Goal: Book appointment/travel/reservation

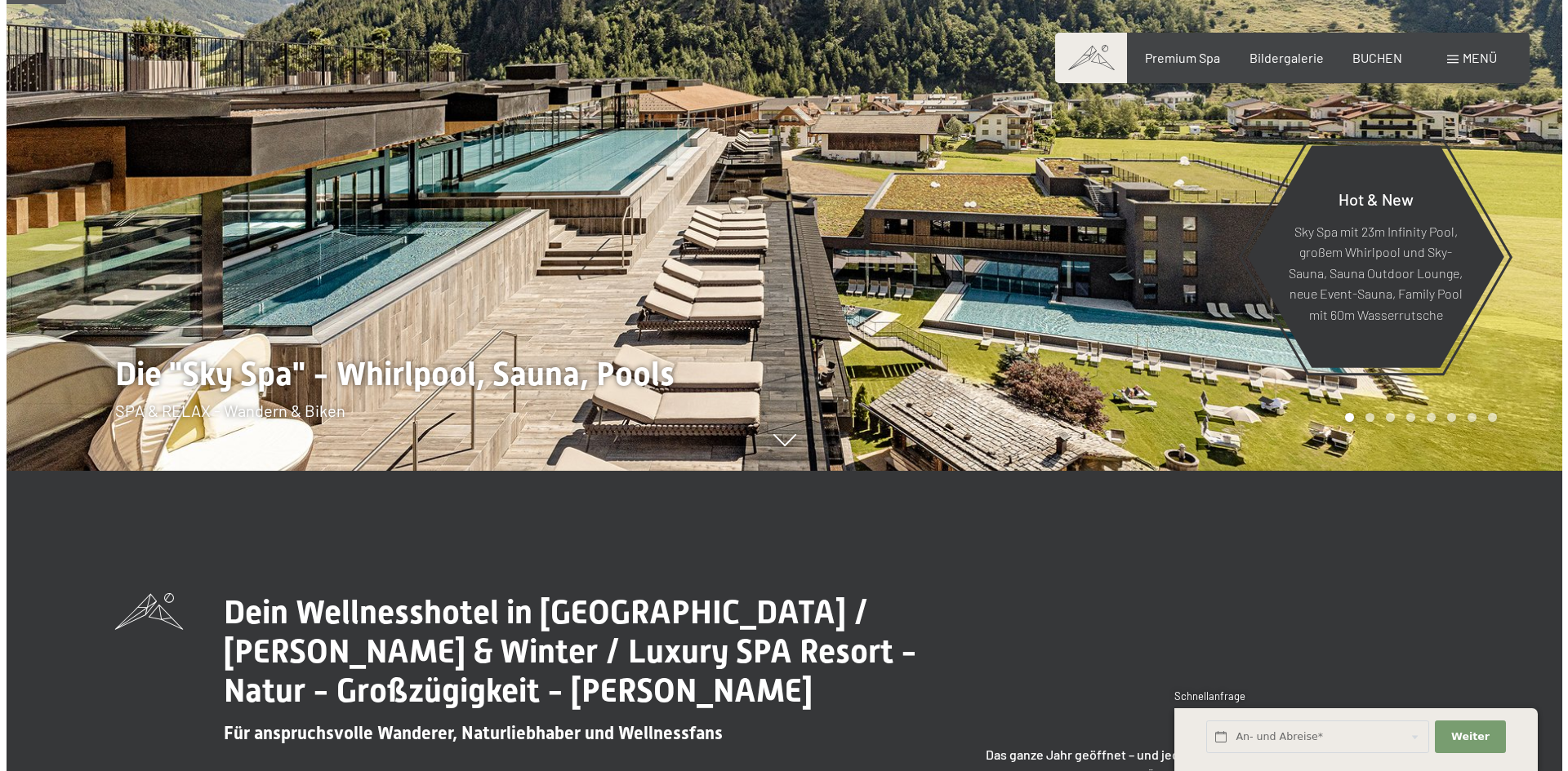
scroll to position [408, 0]
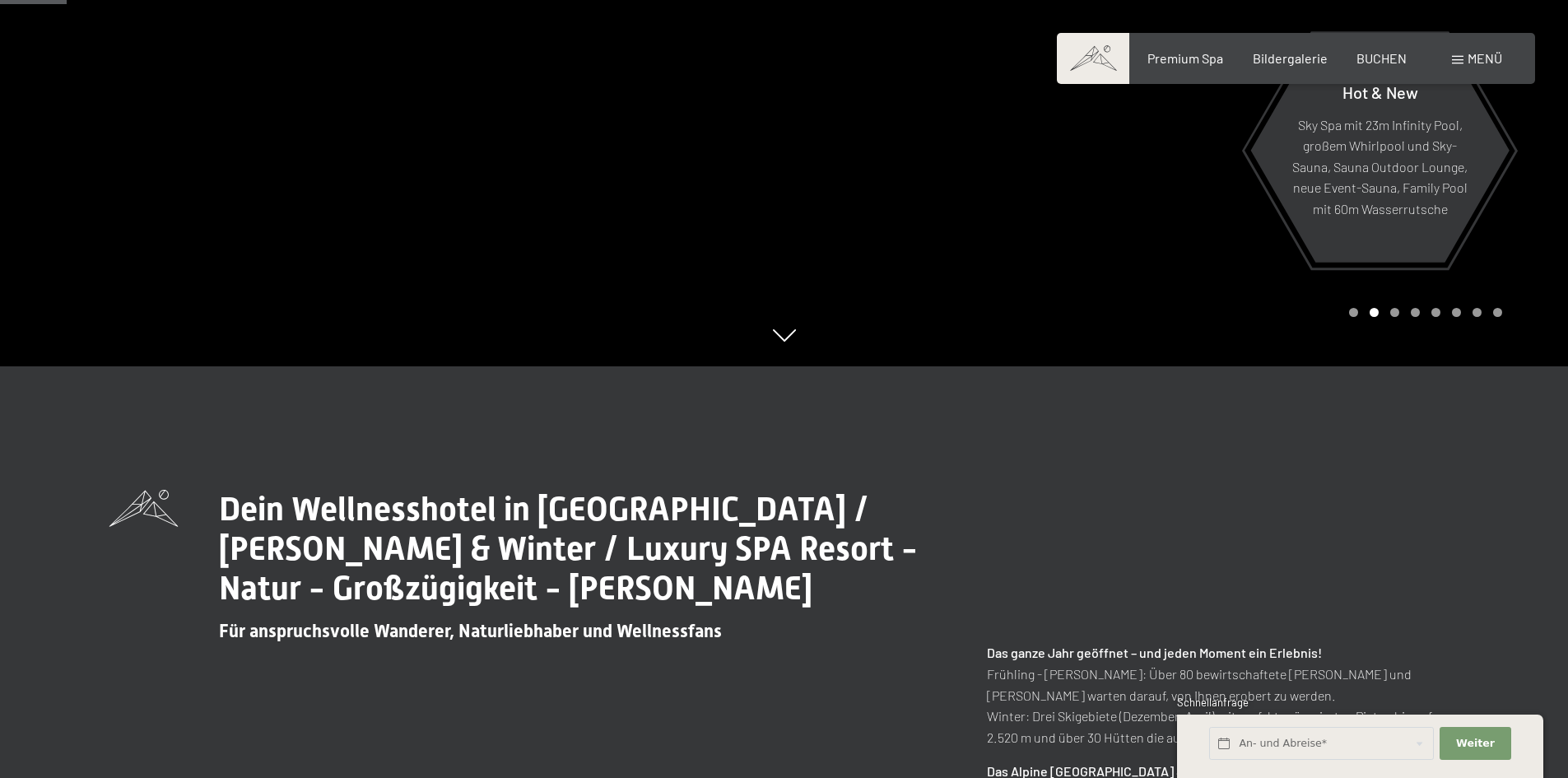
click at [1474, 52] on span "Menü" at bounding box center [1485, 57] width 35 height 15
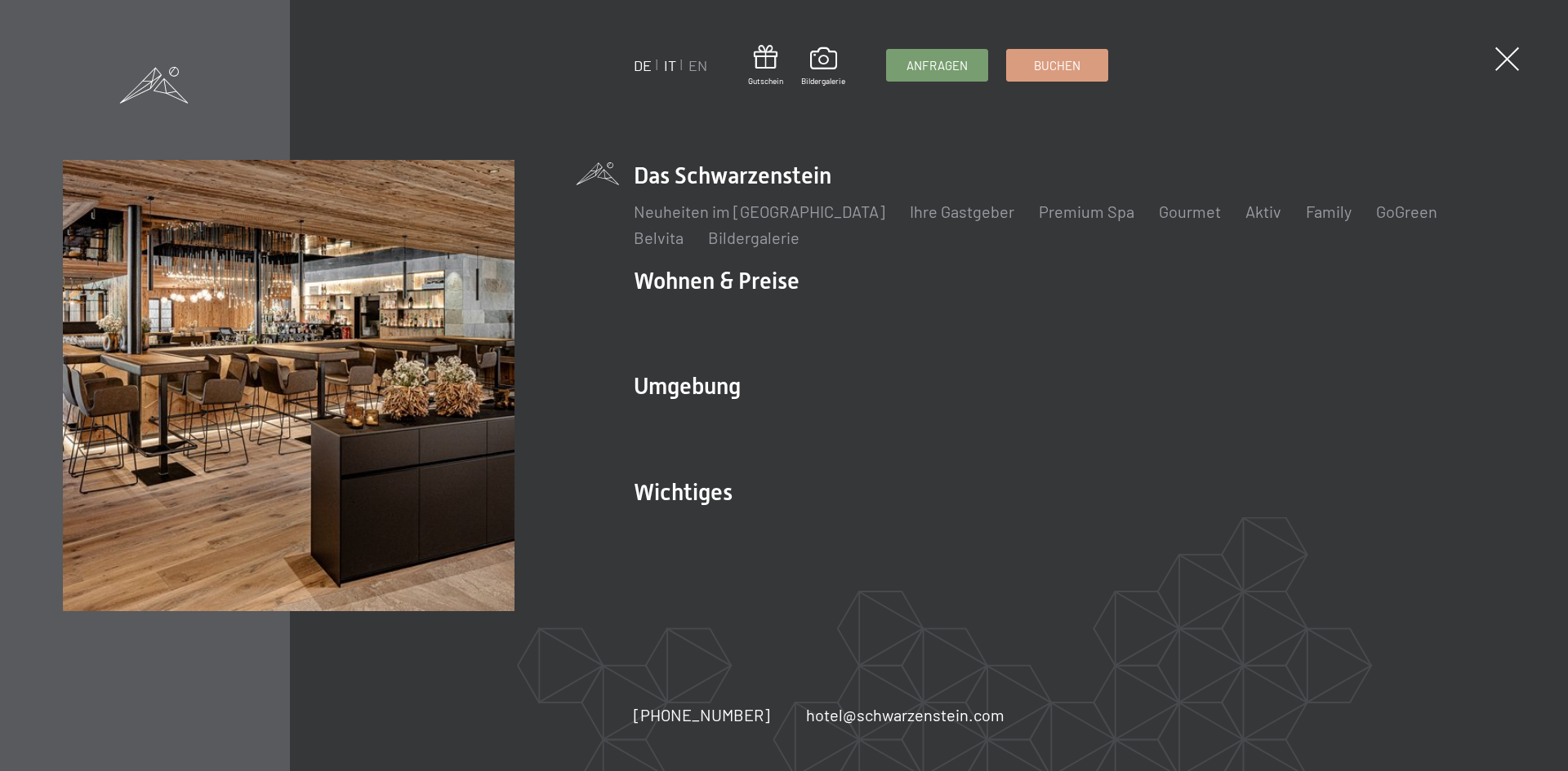
click at [669, 66] on link "IT" at bounding box center [670, 65] width 13 height 18
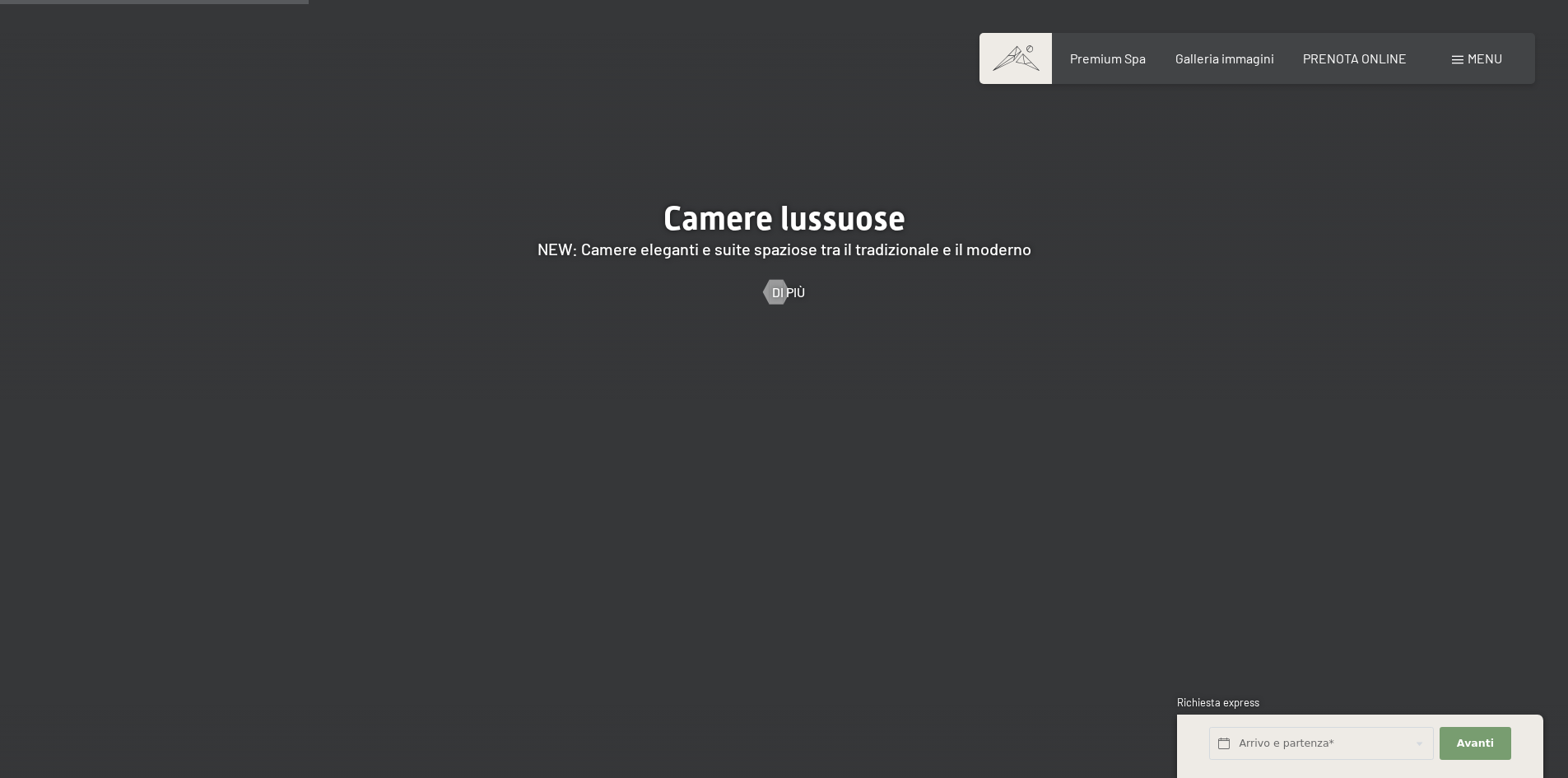
scroll to position [1894, 0]
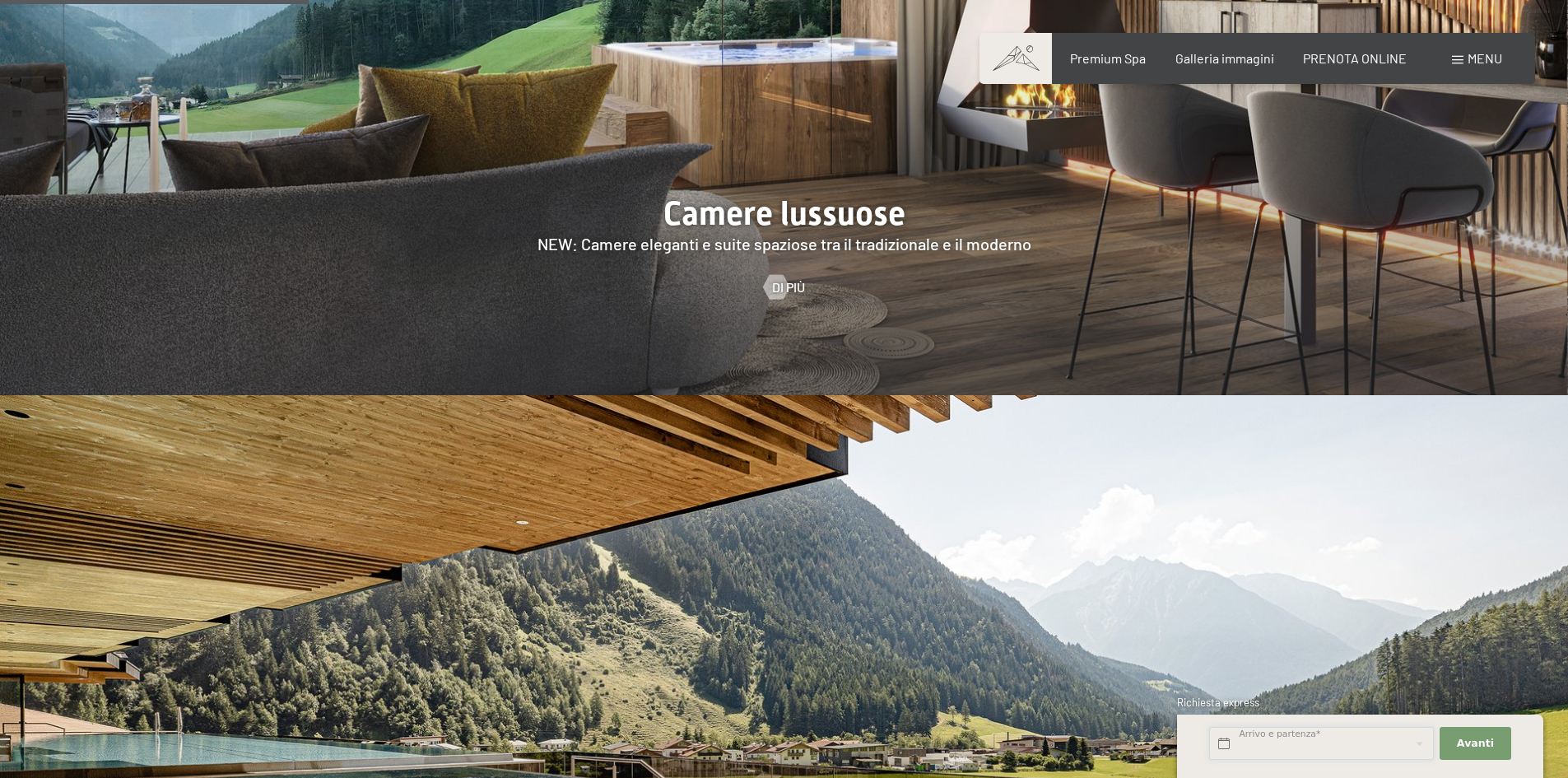
click at [1313, 744] on input "text" at bounding box center [1321, 743] width 225 height 34
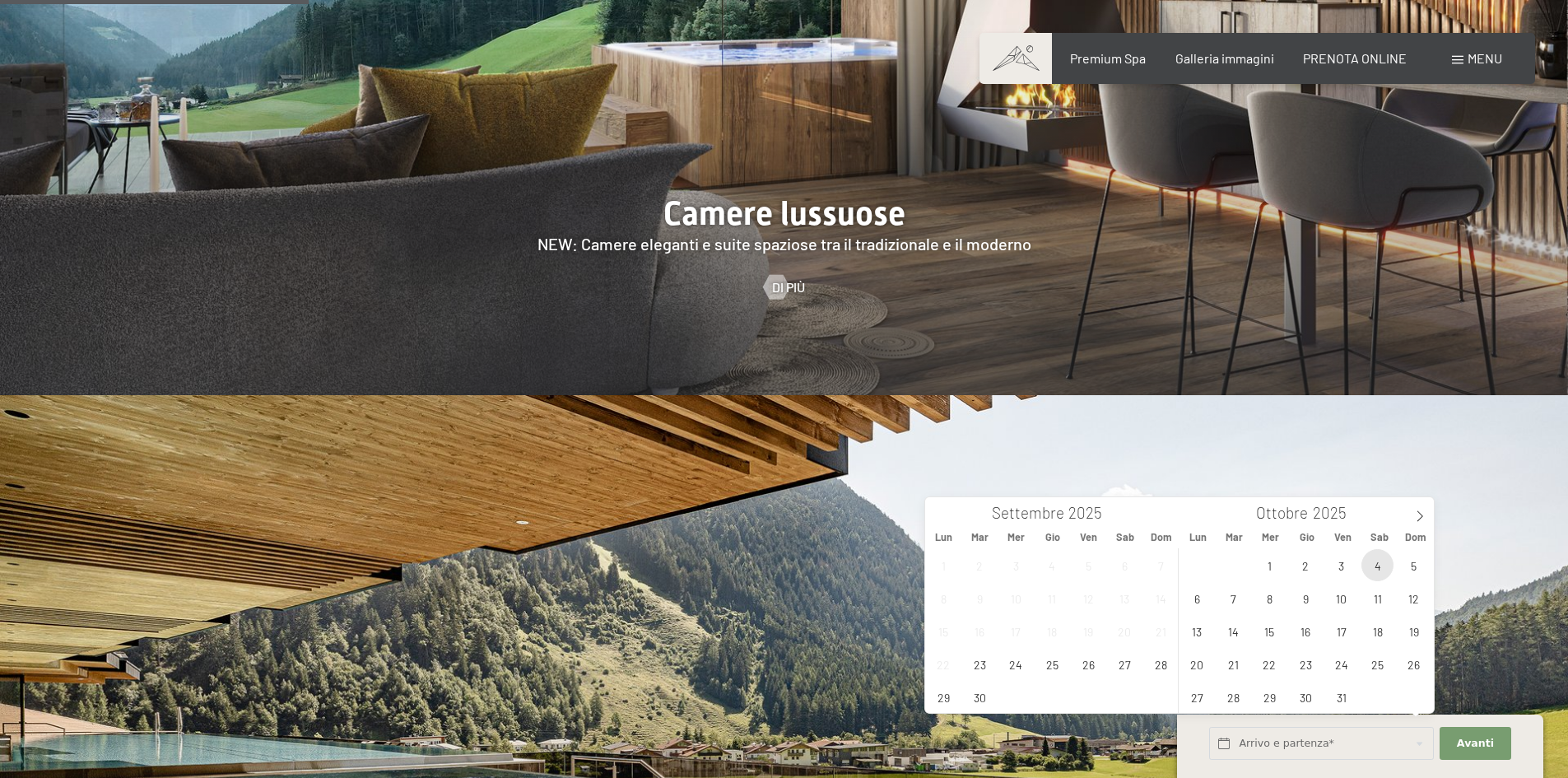
click at [1377, 562] on span "4" at bounding box center [1377, 565] width 32 height 32
click at [1409, 565] on span "5" at bounding box center [1413, 565] width 32 height 32
type input "Sab. [DATE] - Dom. [DATE]"
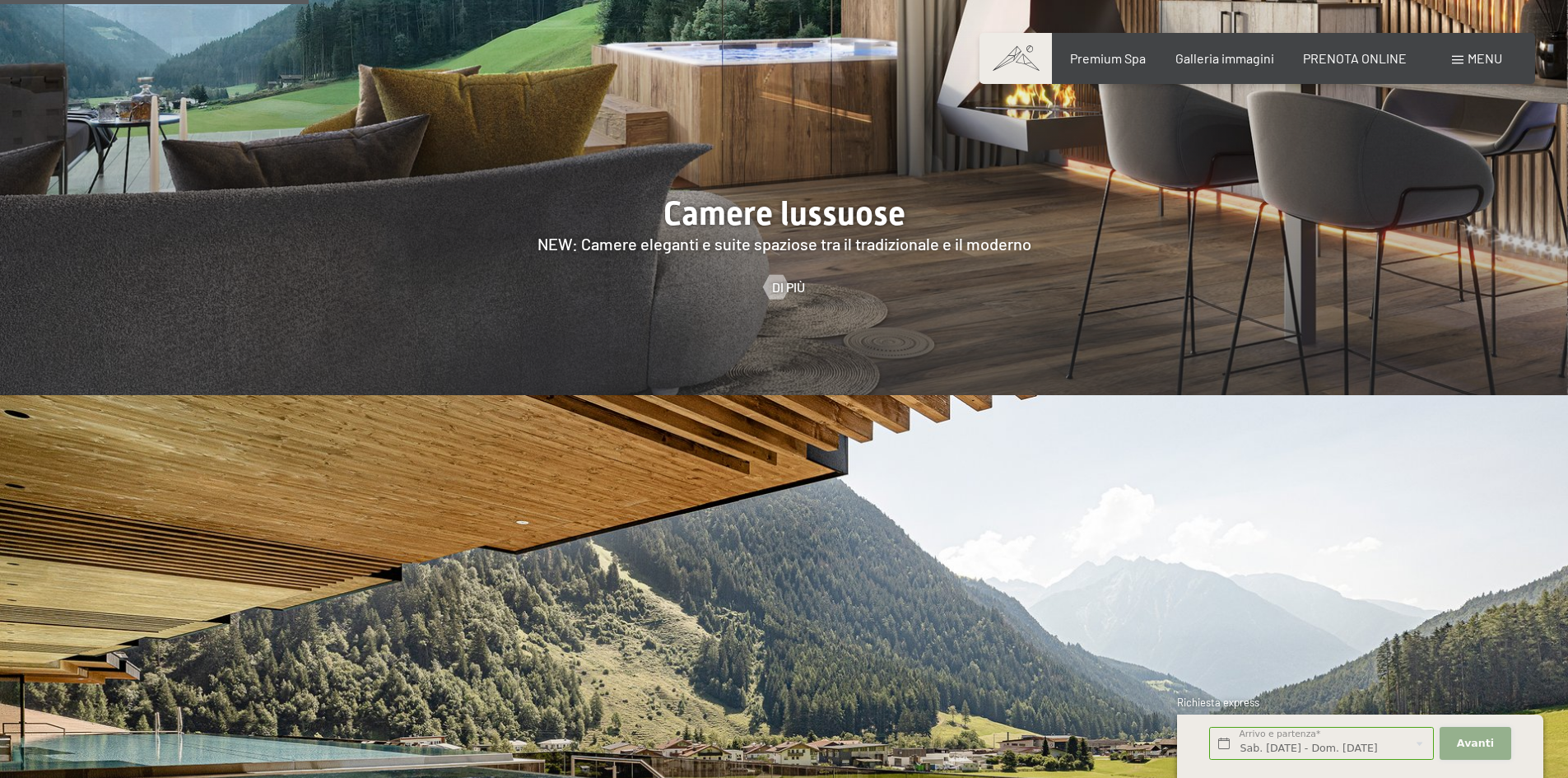
click at [1458, 747] on button "Avanti Nascondere i campi dell'indirizzo" at bounding box center [1475, 743] width 71 height 34
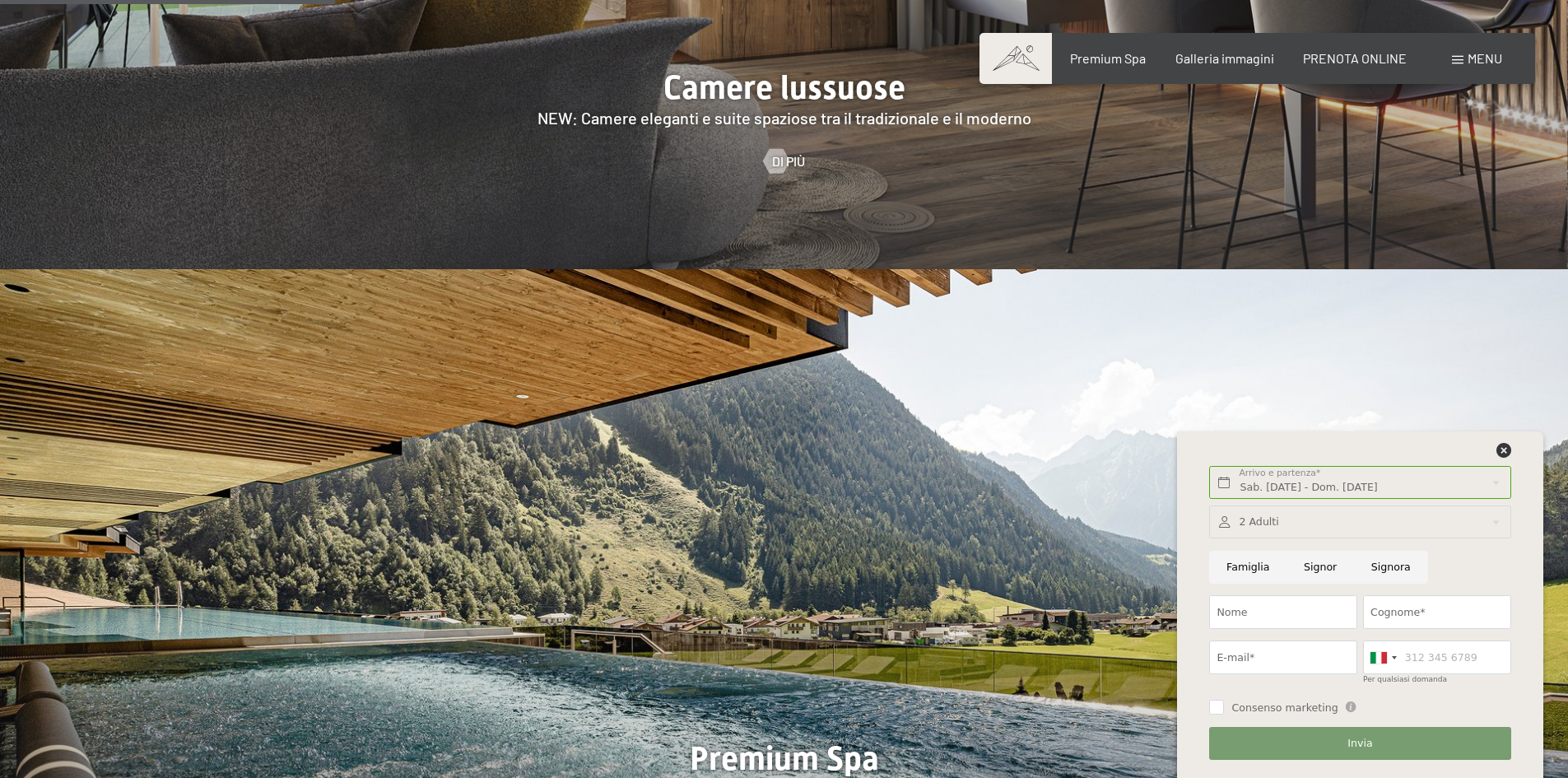
scroll to position [2059, 0]
